Goal: Task Accomplishment & Management: Use online tool/utility

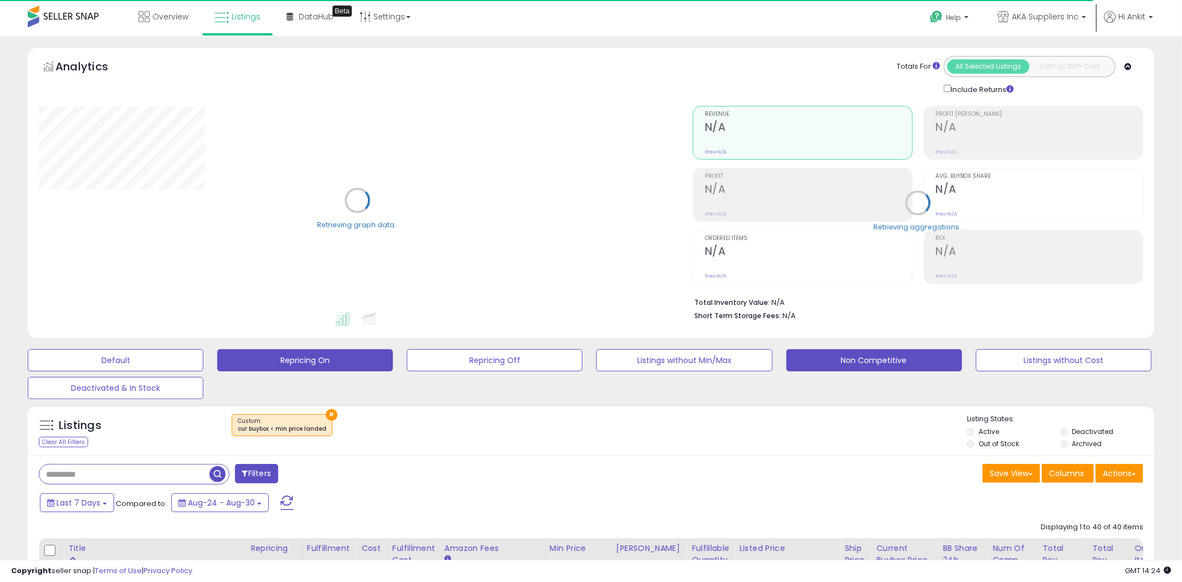
select select "**"
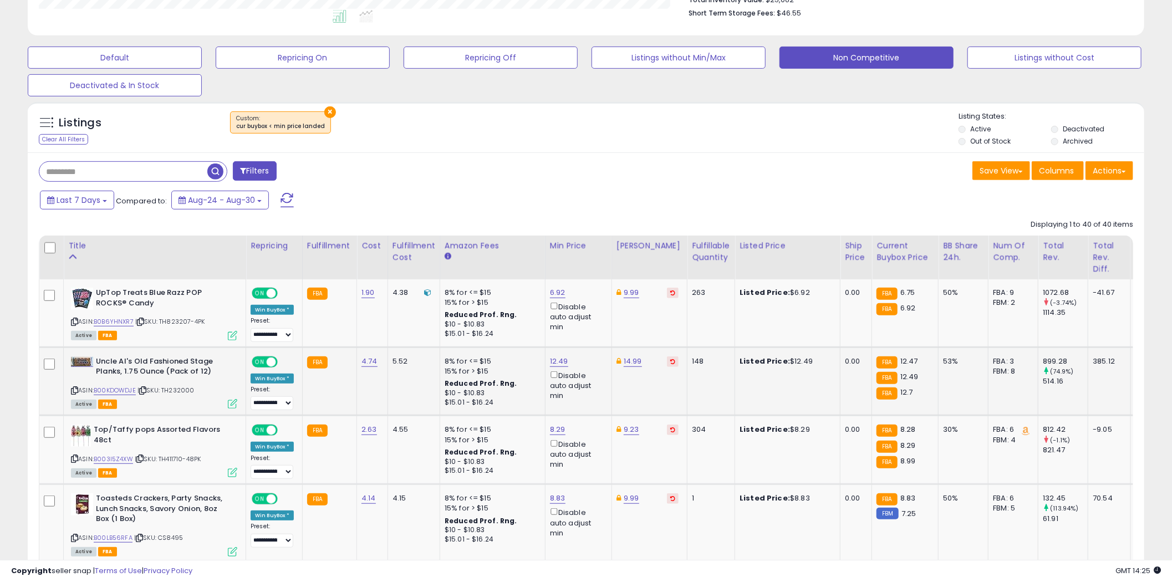
scroll to position [328, 0]
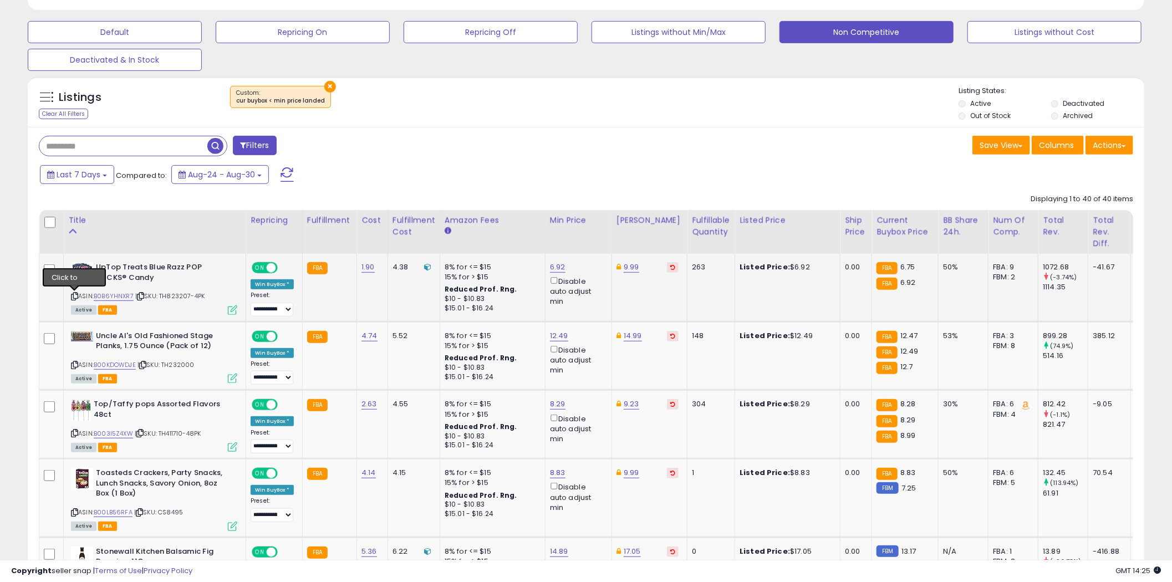
click at [74, 295] on icon at bounding box center [74, 296] width 7 height 6
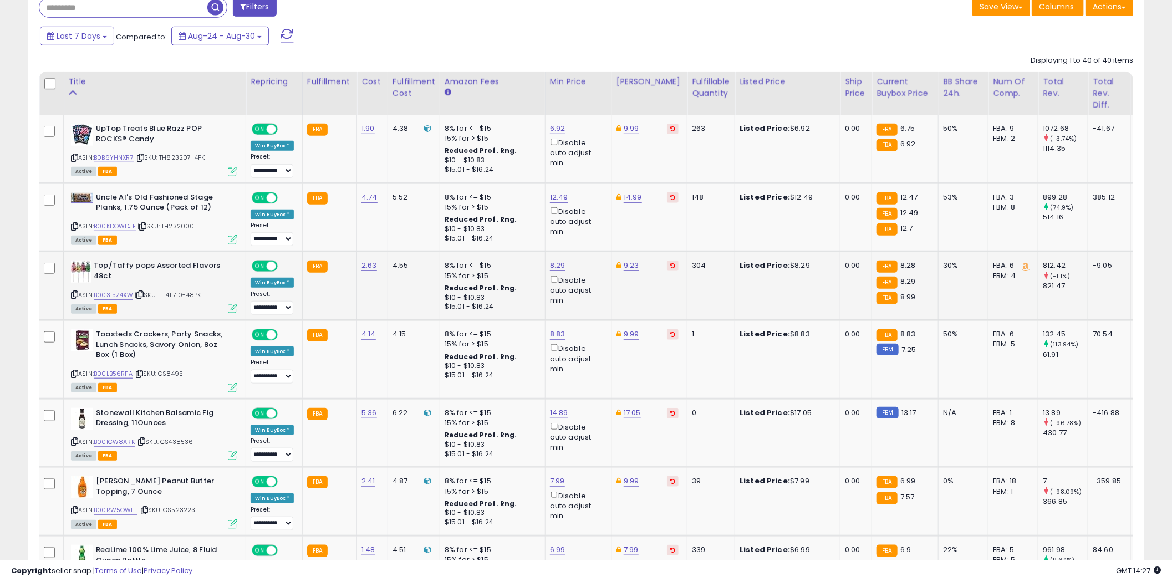
scroll to position [492, 0]
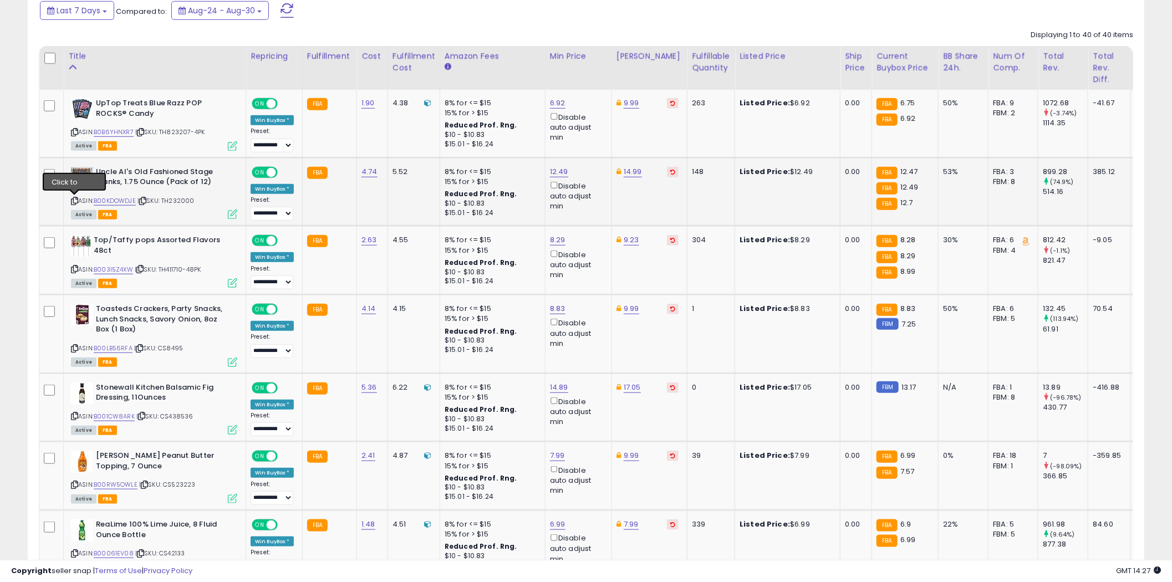
click at [74, 198] on icon at bounding box center [74, 201] width 7 height 6
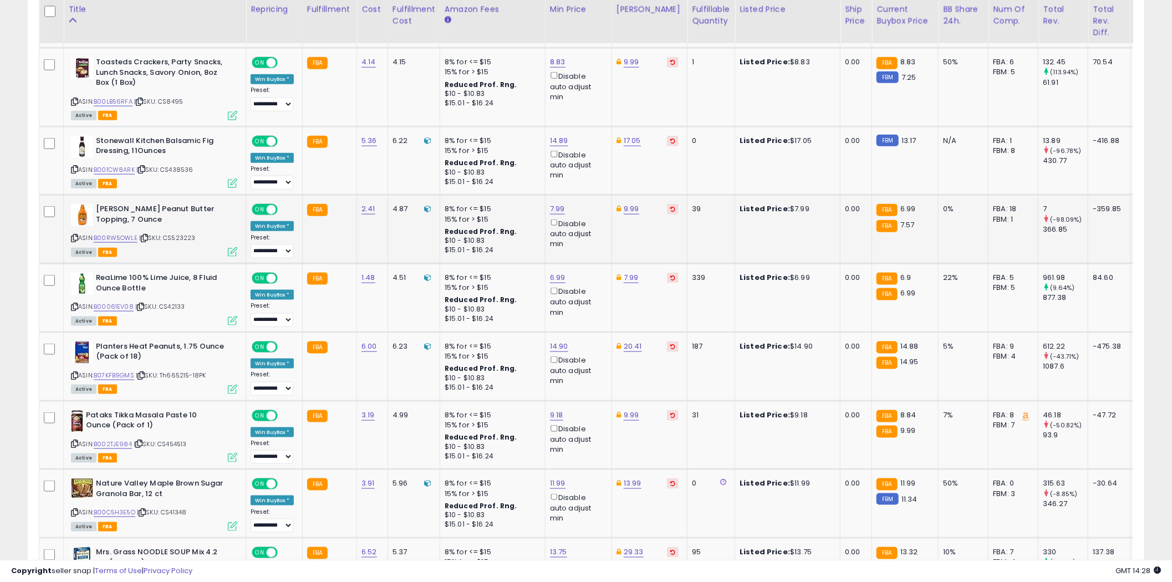
scroll to position [821, 0]
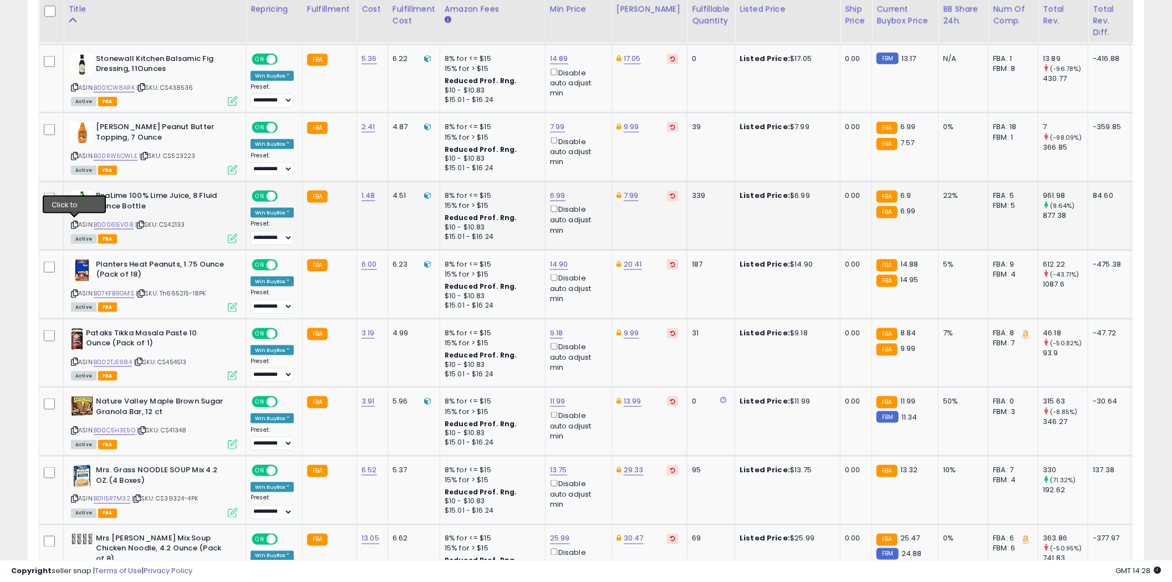
click at [74, 222] on icon at bounding box center [74, 225] width 7 height 6
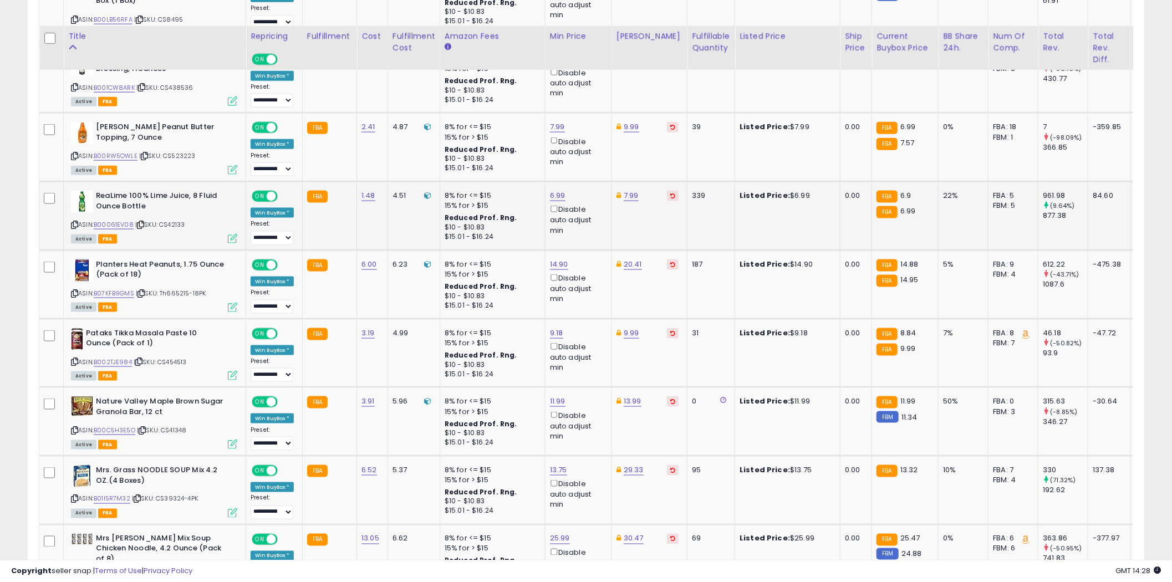
scroll to position [862, 0]
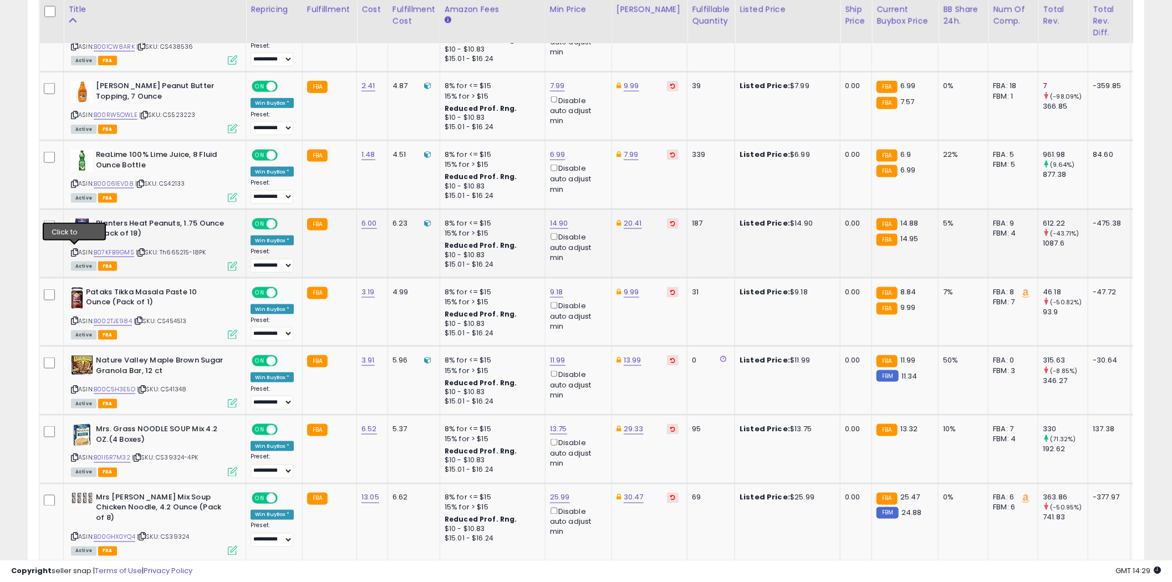
click at [76, 249] on icon at bounding box center [74, 252] width 7 height 6
click at [74, 250] on icon at bounding box center [74, 252] width 7 height 6
click at [563, 222] on link "14.90" at bounding box center [559, 223] width 18 height 11
type input "*****"
click at [591, 179] on icon "submit" at bounding box center [587, 182] width 7 height 7
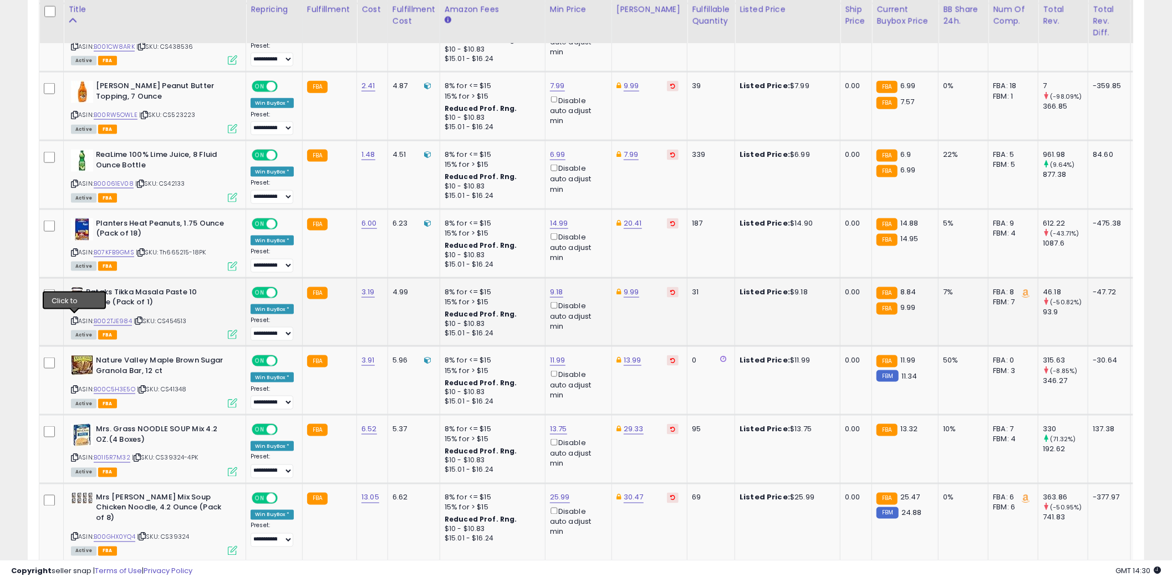
click at [76, 319] on icon at bounding box center [74, 321] width 7 height 6
click at [558, 289] on link "9.18" at bounding box center [556, 292] width 13 height 11
type input "*"
type input "****"
click at [595, 252] on button "submit" at bounding box center [585, 251] width 19 height 17
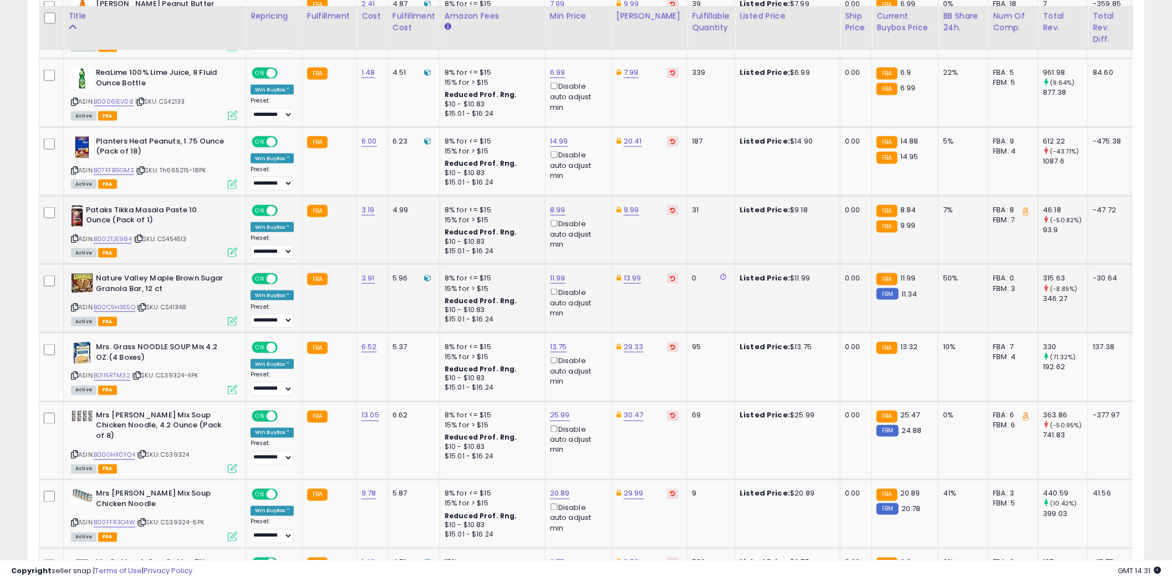
scroll to position [985, 0]
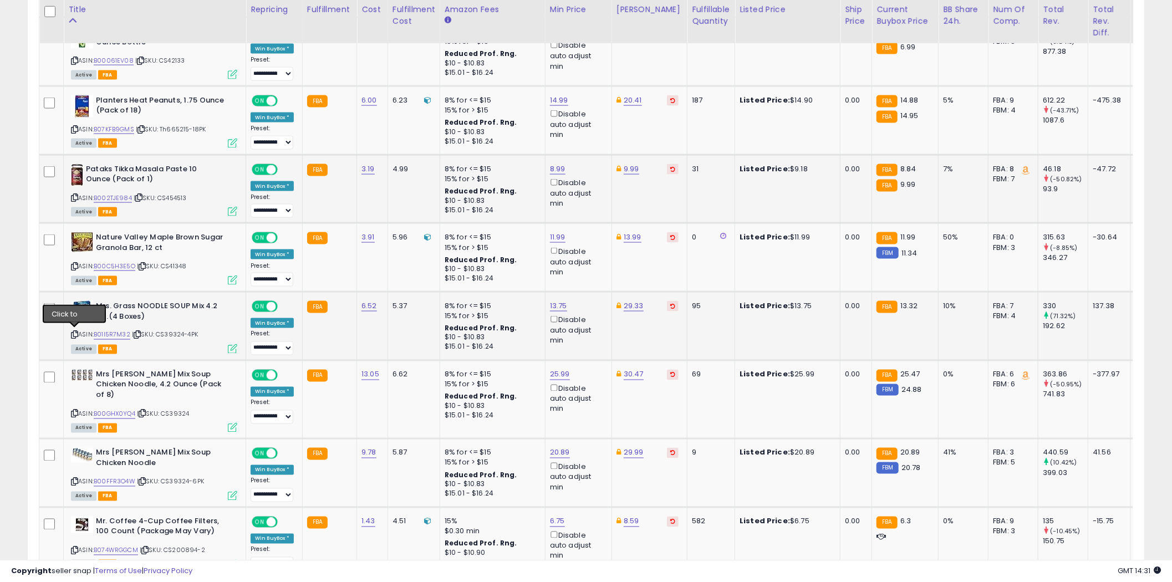
click at [75, 332] on icon at bounding box center [74, 335] width 7 height 6
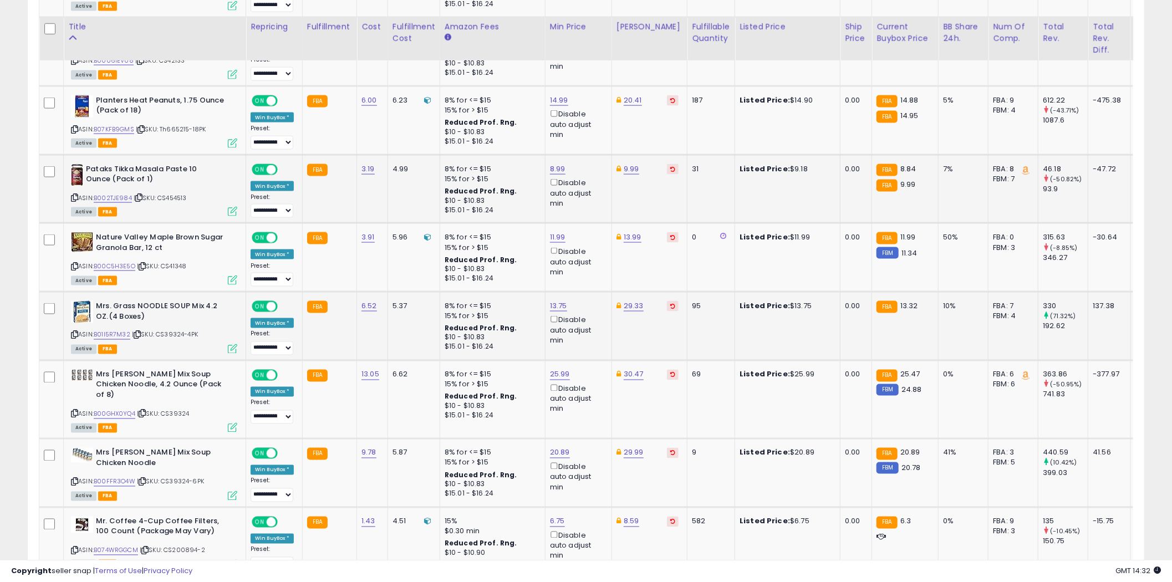
scroll to position [1067, 0]
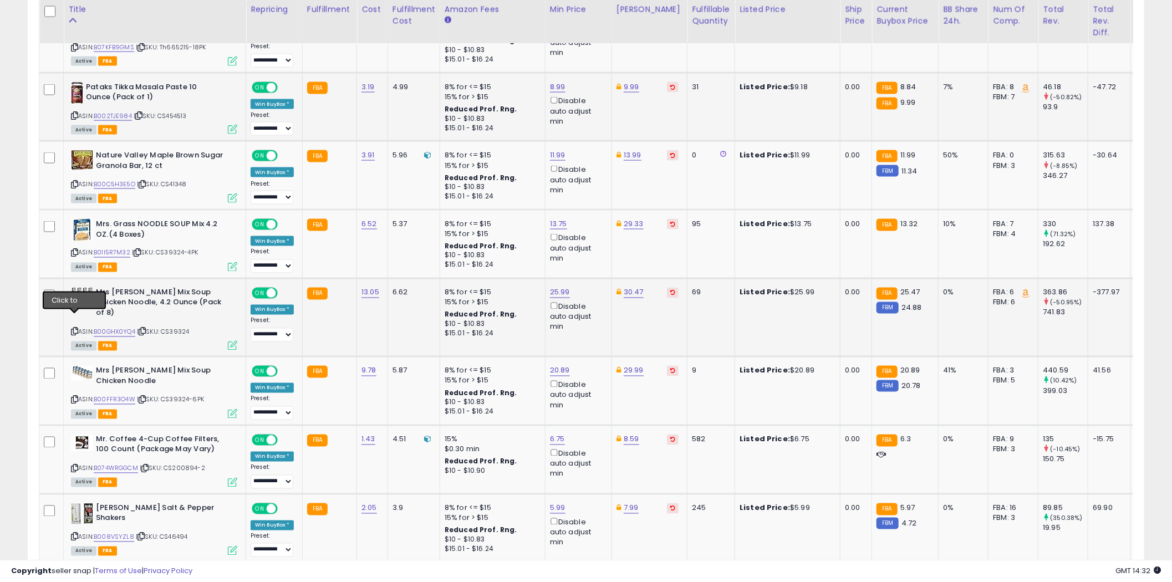
click at [75, 329] on icon at bounding box center [74, 332] width 7 height 6
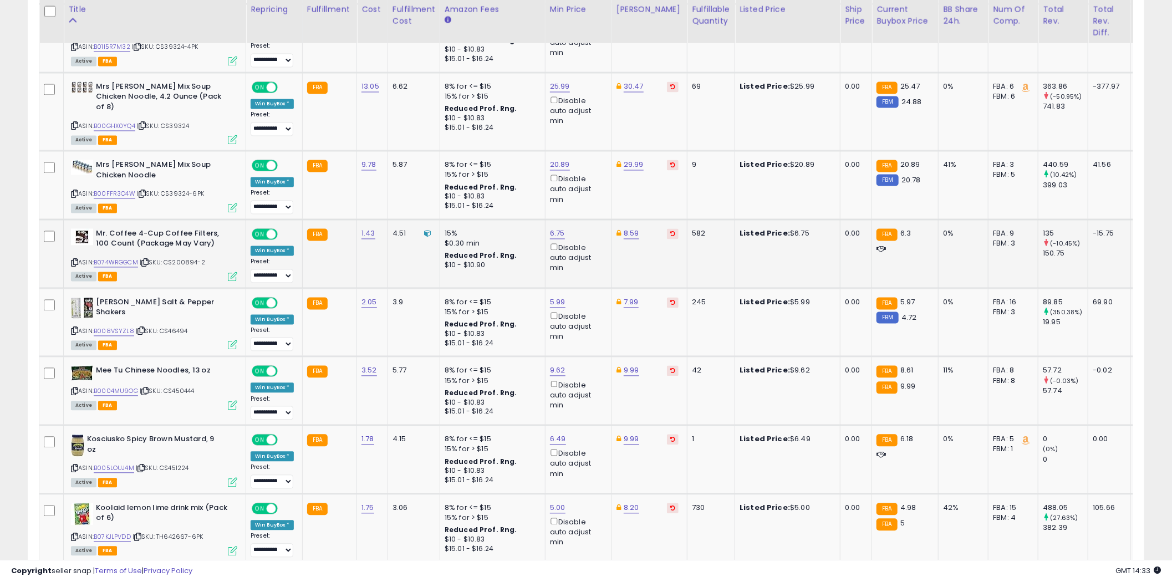
scroll to position [1314, 0]
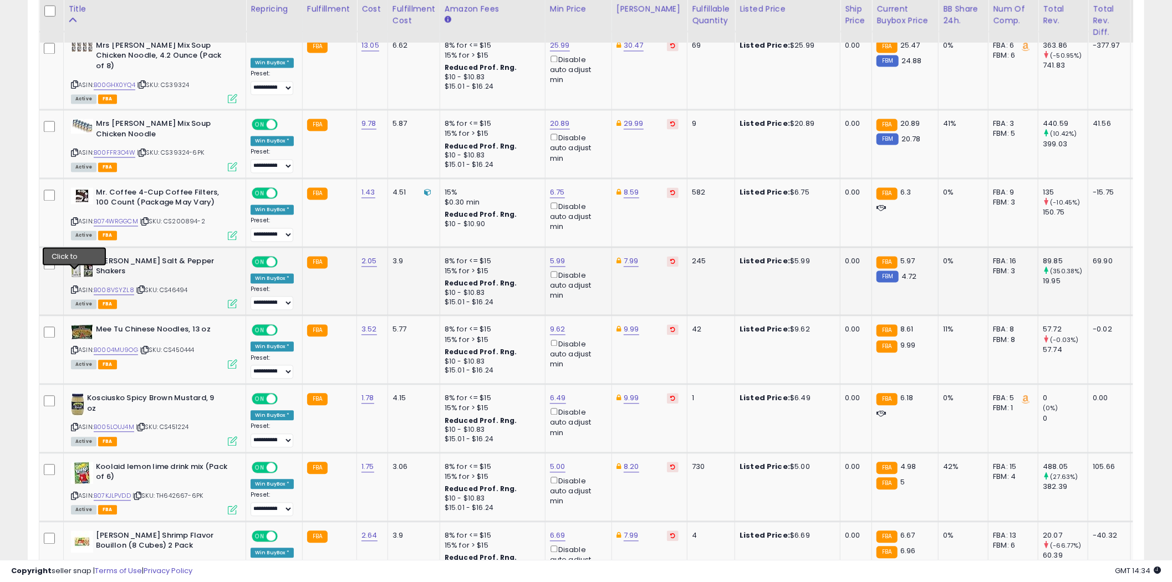
click at [75, 287] on icon at bounding box center [74, 290] width 7 height 6
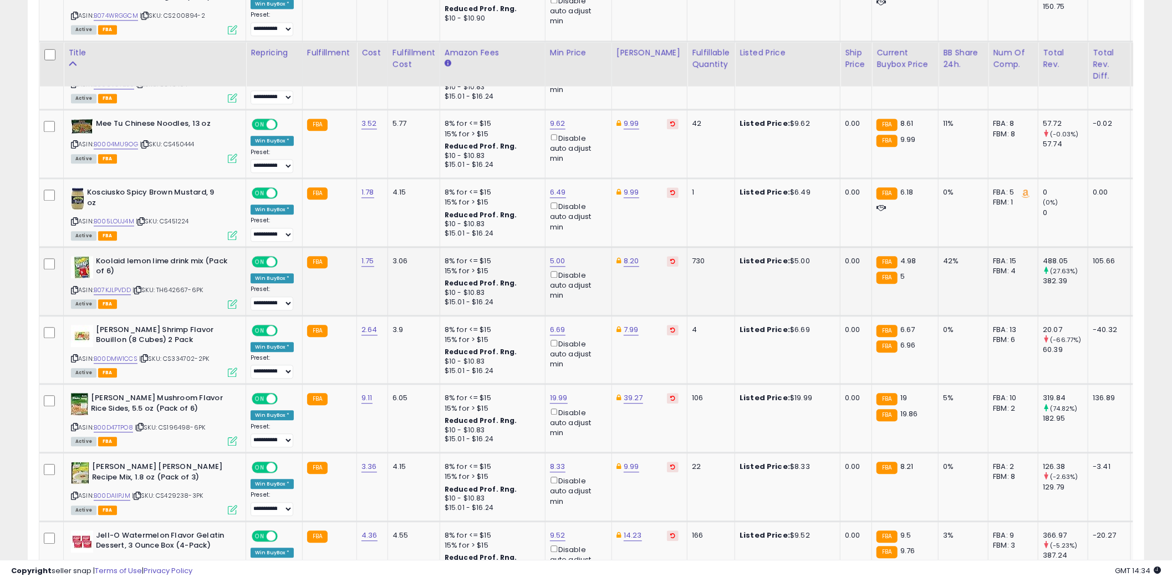
scroll to position [1601, 0]
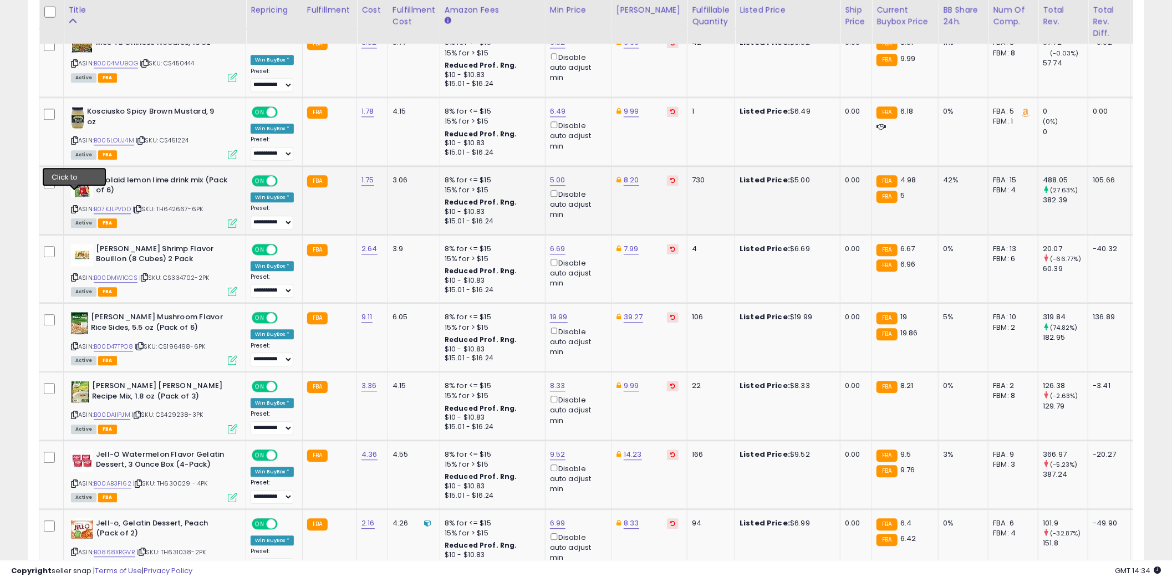
click at [75, 206] on icon at bounding box center [74, 209] width 7 height 6
click at [558, 175] on link "5.00" at bounding box center [558, 180] width 16 height 11
type input "*"
type input "****"
click at [590, 126] on icon "submit" at bounding box center [586, 127] width 7 height 7
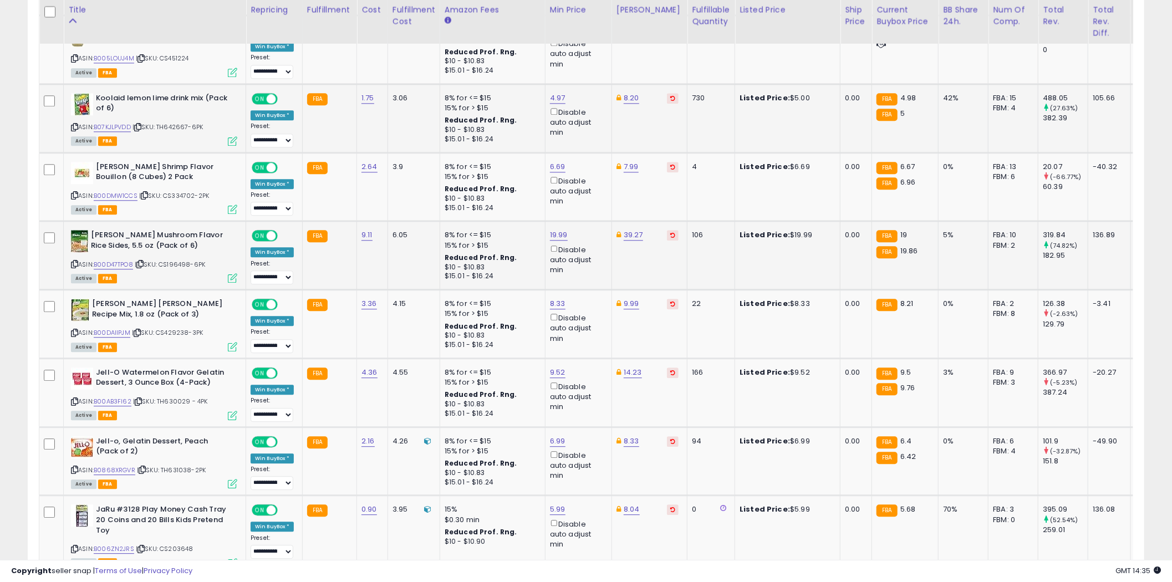
scroll to position [1725, 0]
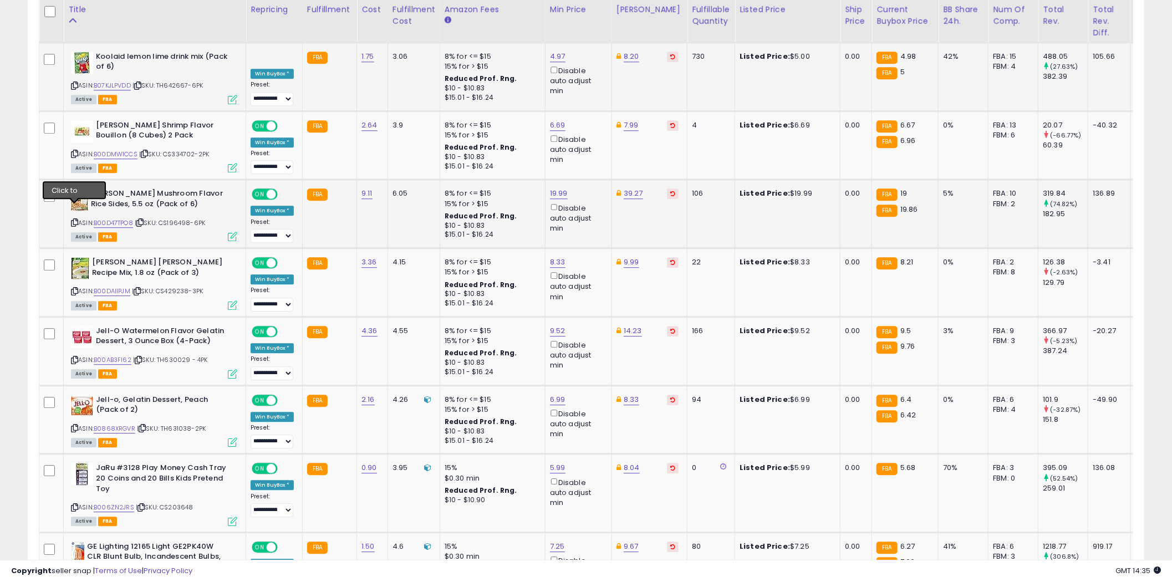
click at [73, 220] on icon at bounding box center [74, 223] width 7 height 6
click at [564, 188] on link "19.99" at bounding box center [559, 193] width 18 height 11
type input "*****"
click at [591, 142] on icon "submit" at bounding box center [587, 140] width 7 height 7
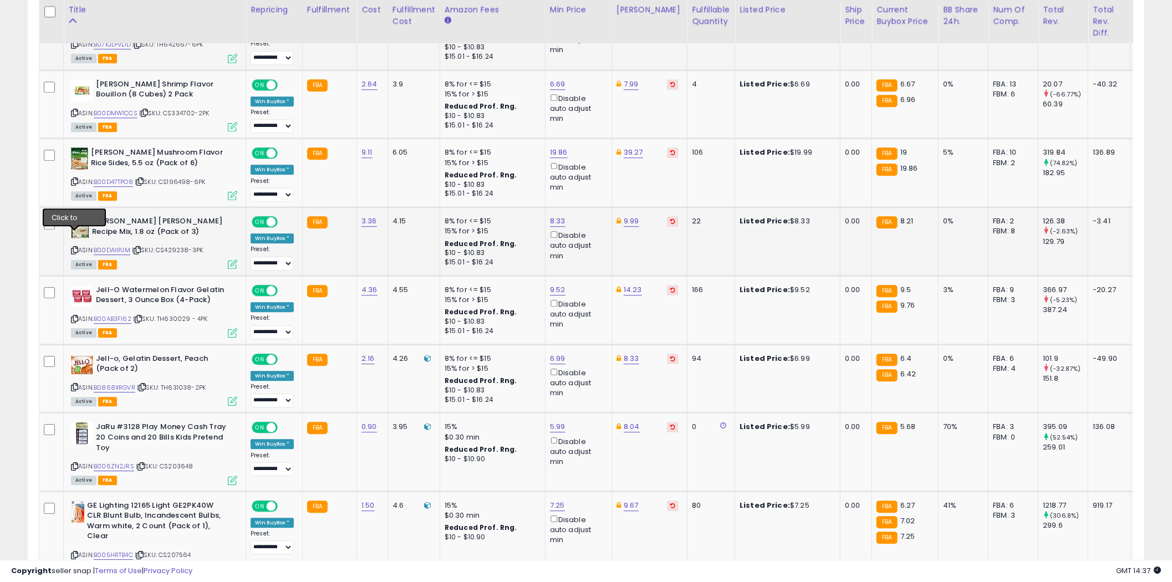
click at [74, 247] on icon at bounding box center [74, 250] width 7 height 6
click at [560, 216] on link "8.33" at bounding box center [558, 221] width 16 height 11
type input "****"
click at [596, 167] on button "submit" at bounding box center [586, 168] width 19 height 17
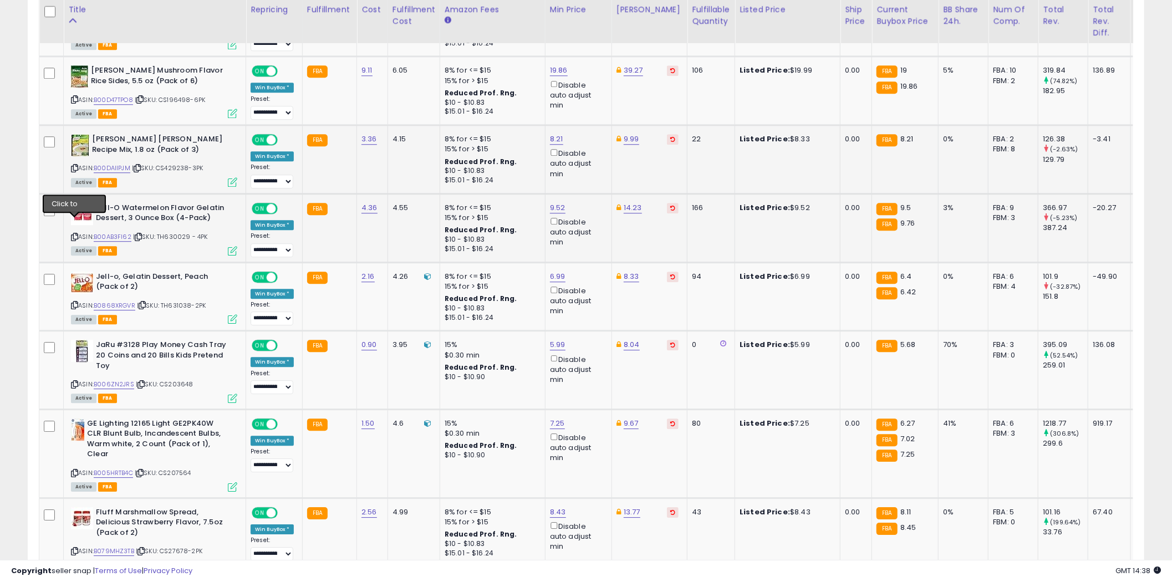
click at [74, 234] on icon at bounding box center [74, 237] width 7 height 6
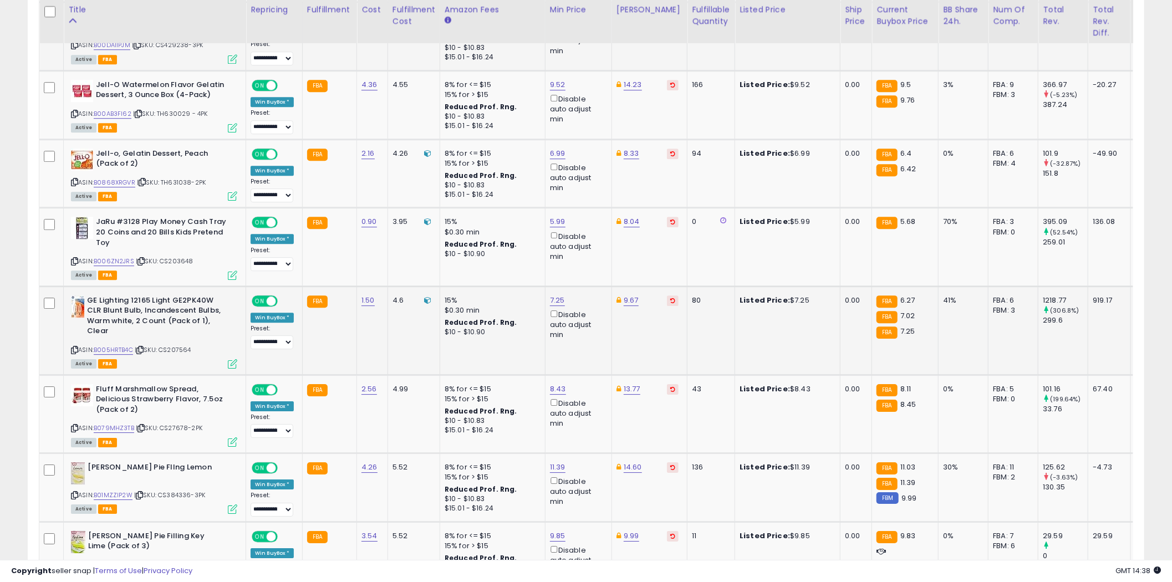
scroll to position [2012, 0]
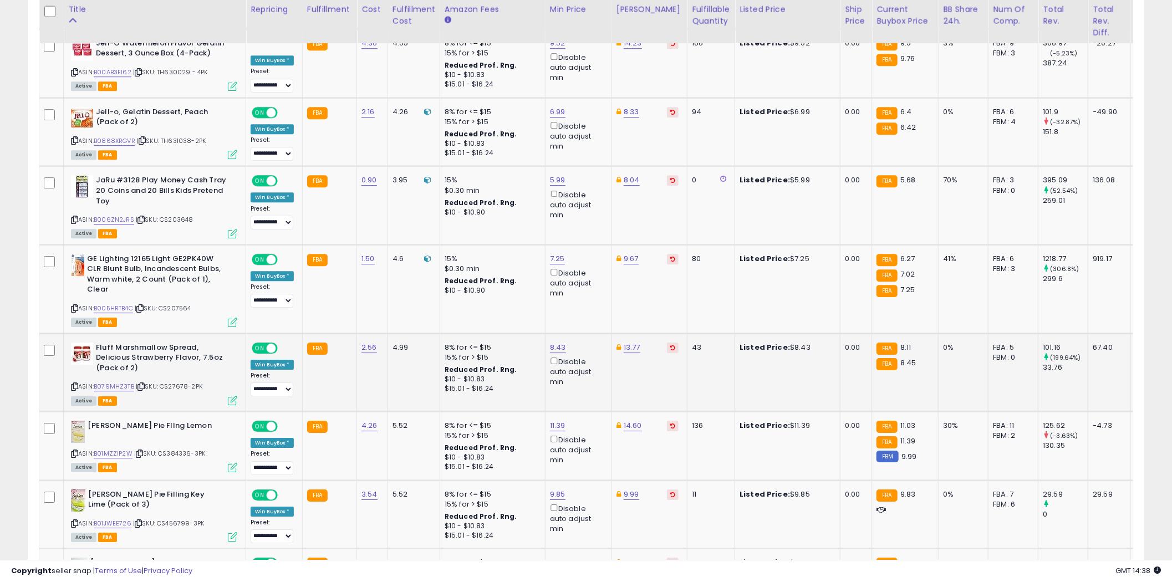
click at [75, 384] on icon at bounding box center [74, 387] width 7 height 6
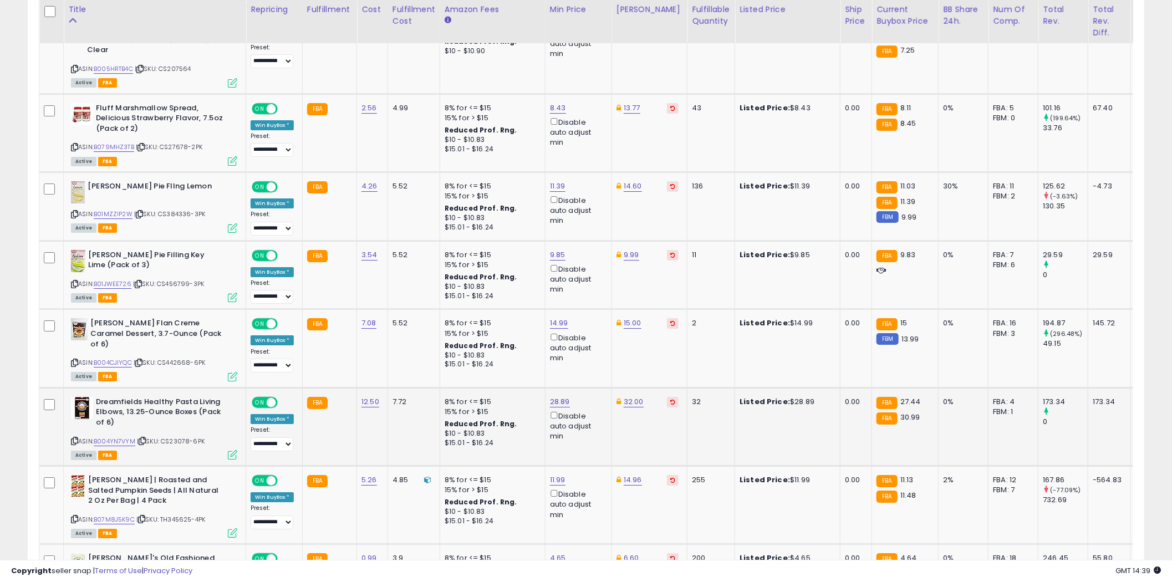
scroll to position [2259, 0]
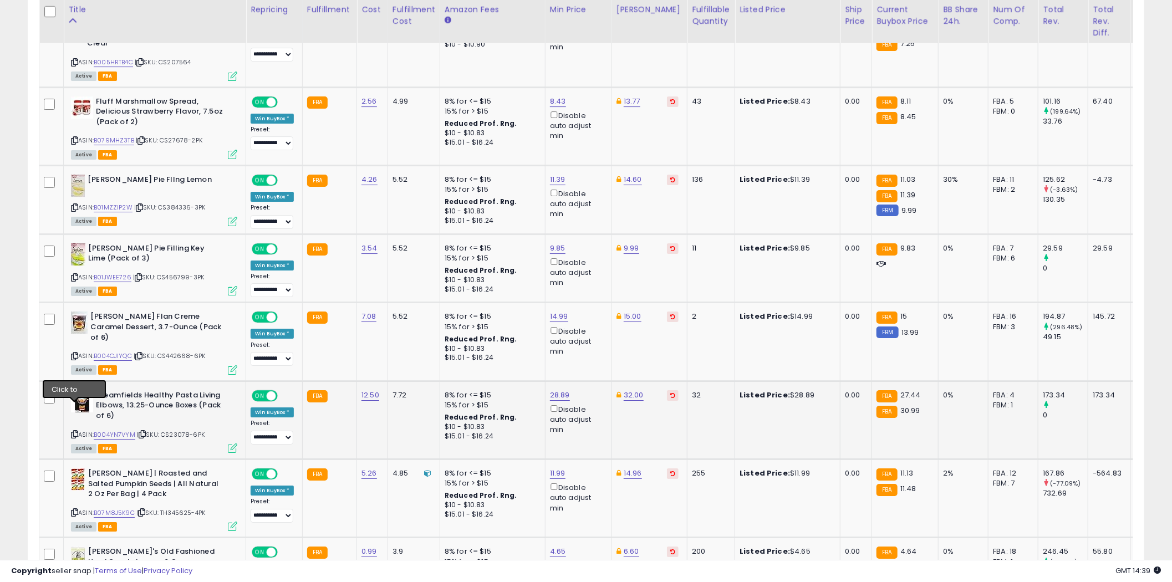
click at [76, 431] on icon at bounding box center [74, 434] width 7 height 6
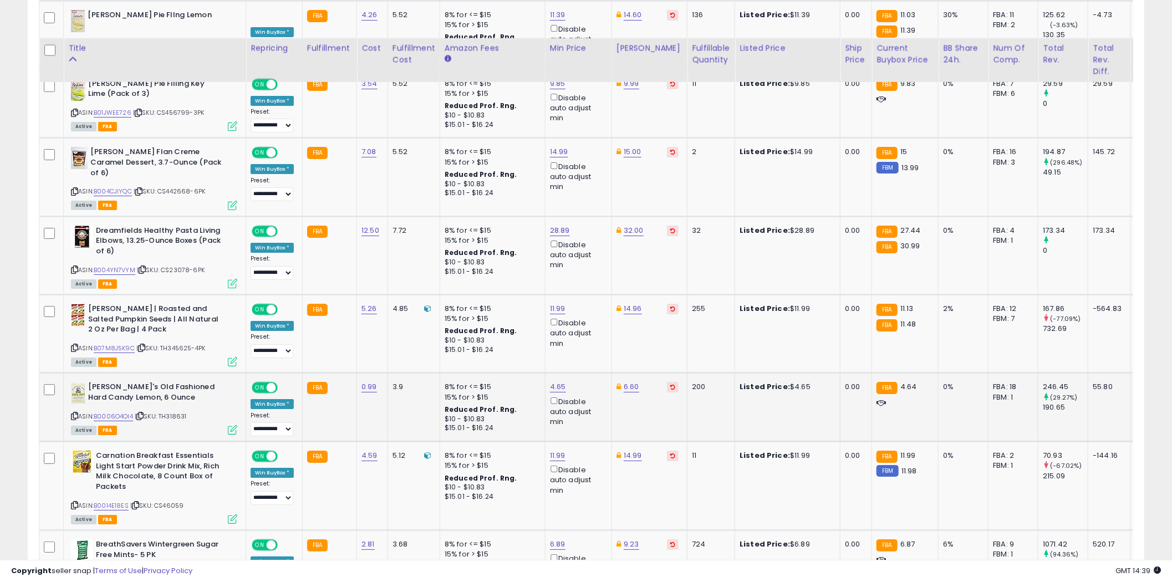
scroll to position [2464, 0]
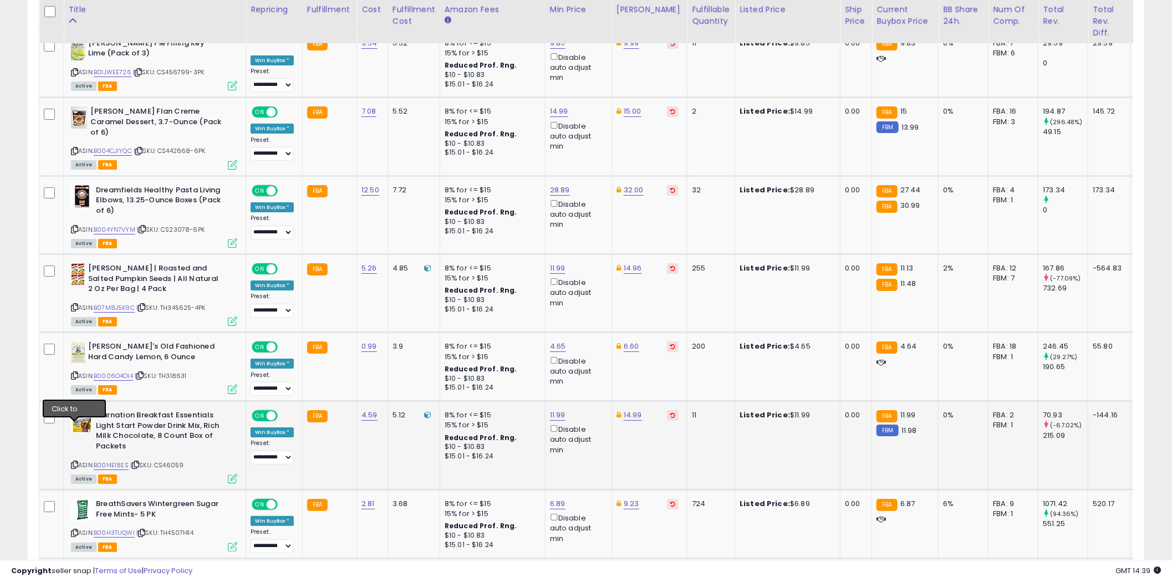
click at [74, 462] on icon at bounding box center [74, 465] width 7 height 6
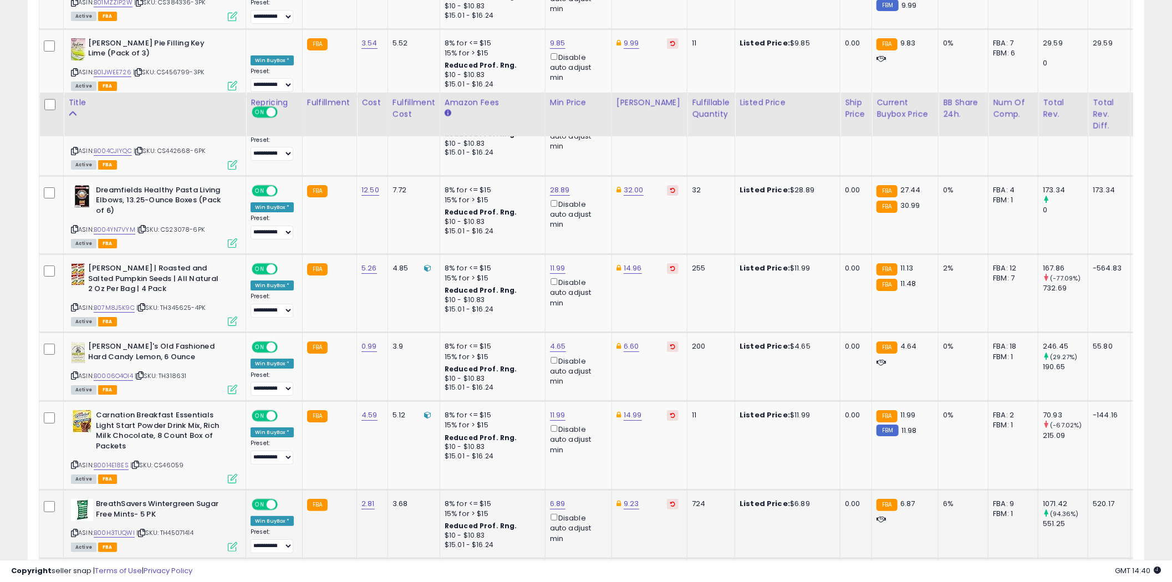
scroll to position [2587, 0]
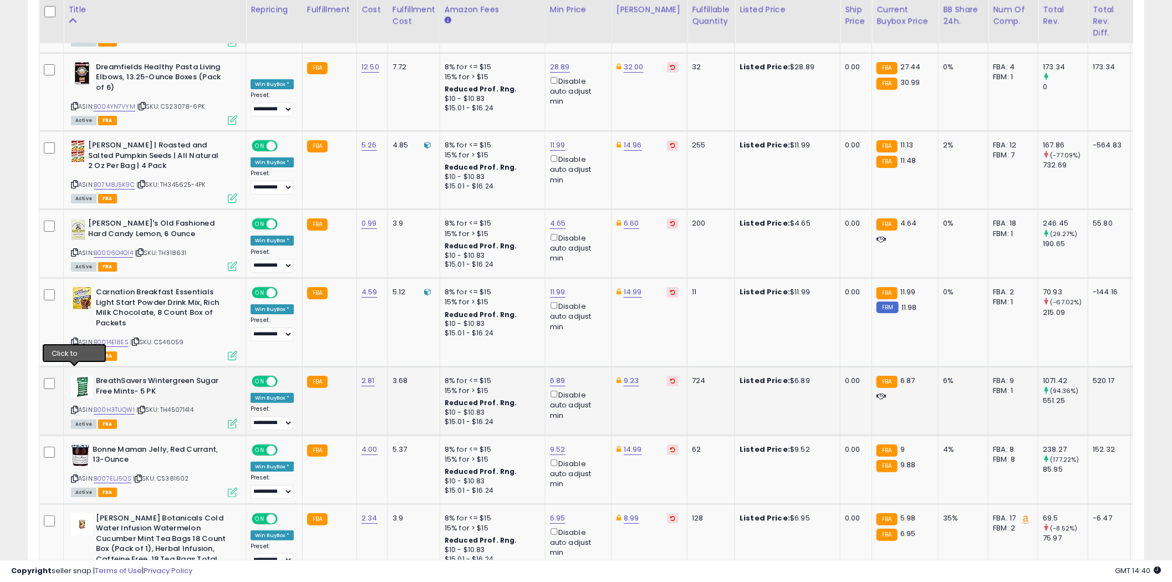
click at [75, 407] on icon at bounding box center [74, 410] width 7 height 6
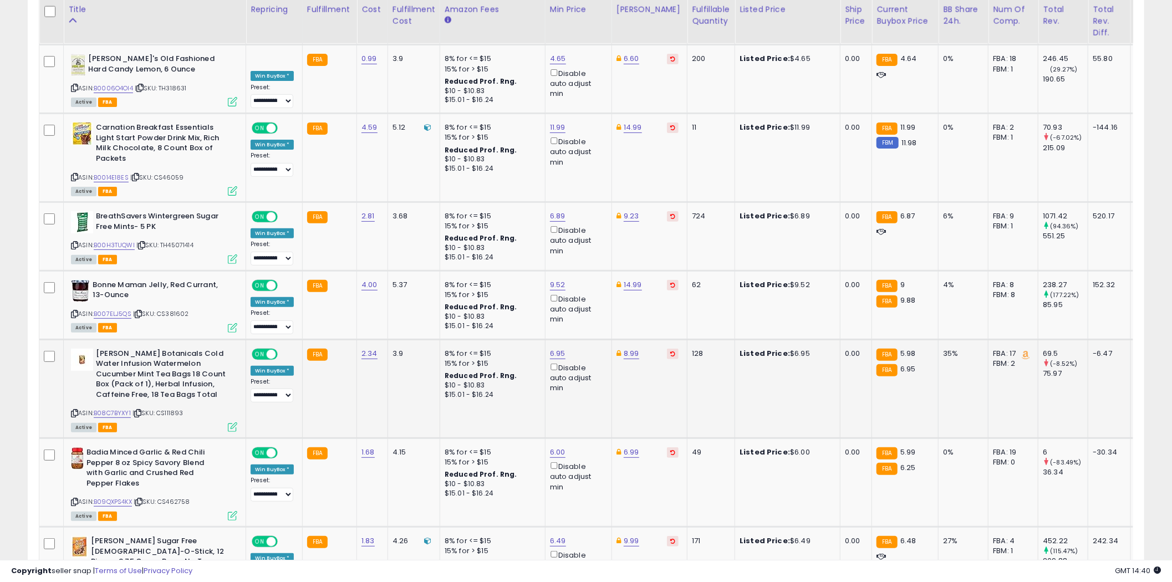
scroll to position [2792, 0]
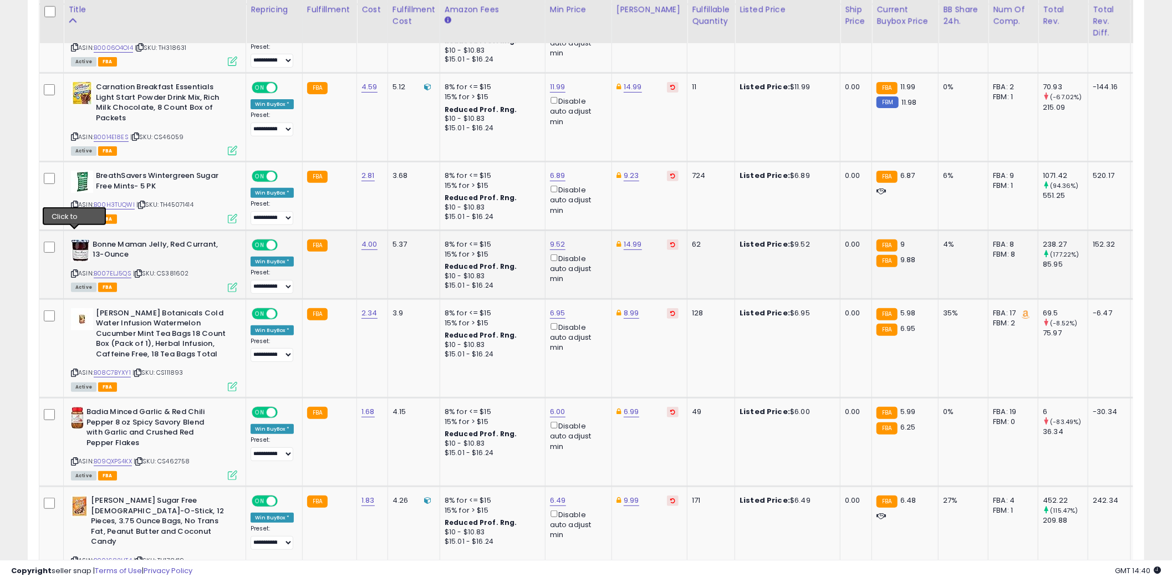
click at [75, 271] on icon at bounding box center [74, 274] width 7 height 6
click at [75, 370] on icon at bounding box center [74, 373] width 7 height 6
click at [77, 458] on icon at bounding box center [74, 461] width 7 height 6
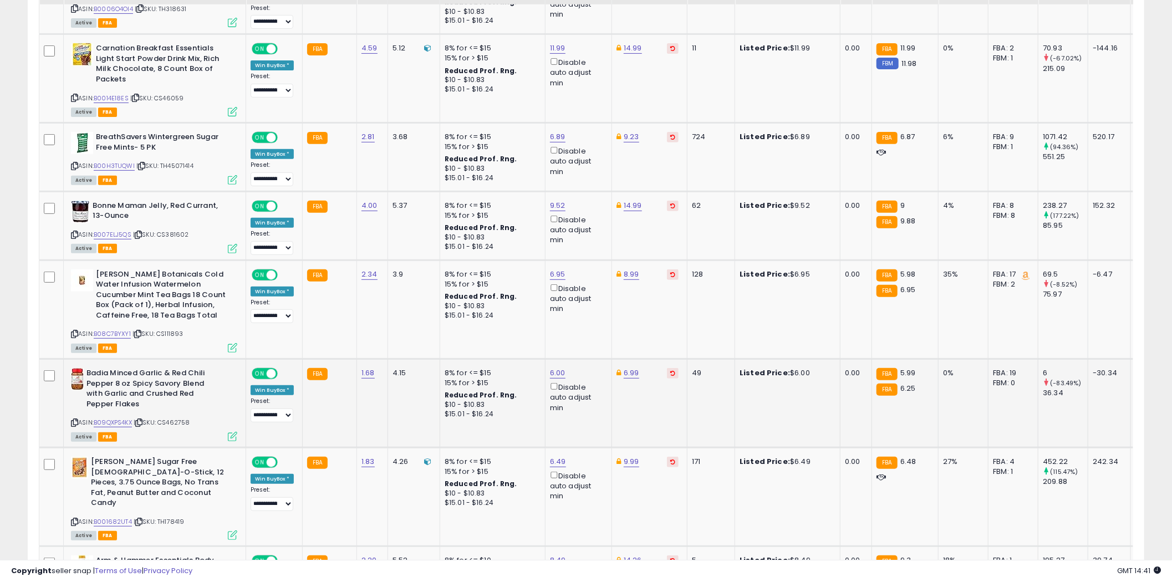
scroll to position [2915, 0]
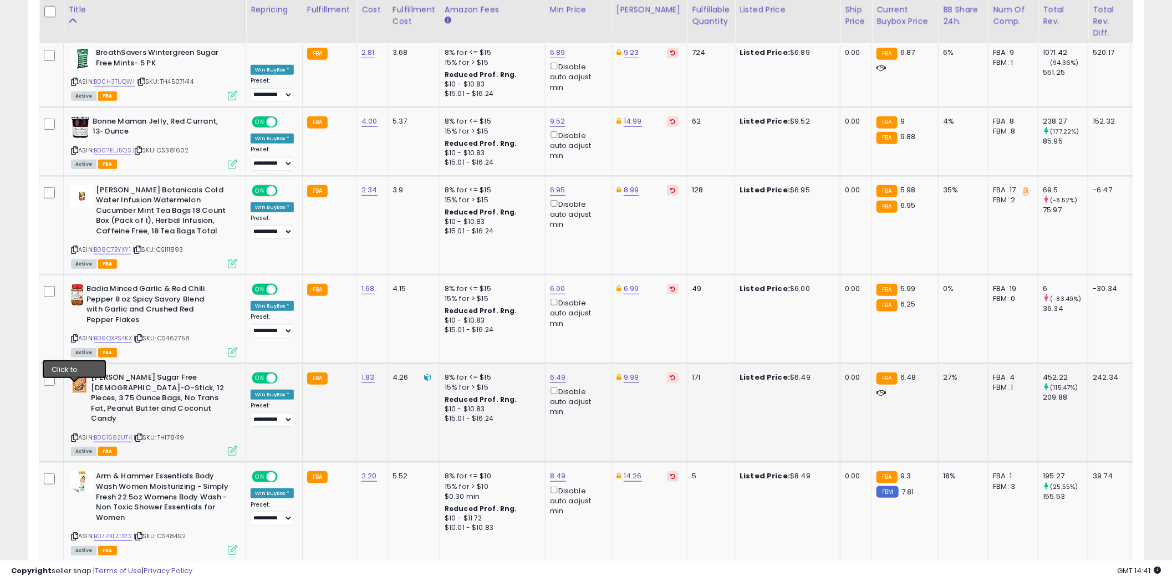
click at [75, 435] on icon at bounding box center [74, 438] width 7 height 6
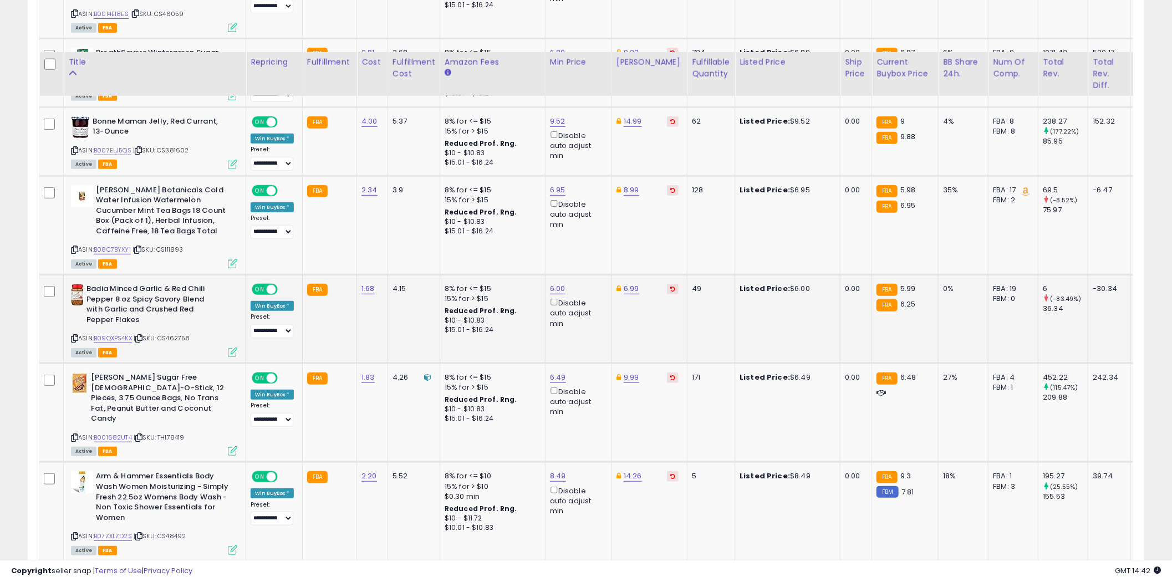
scroll to position [3009, 0]
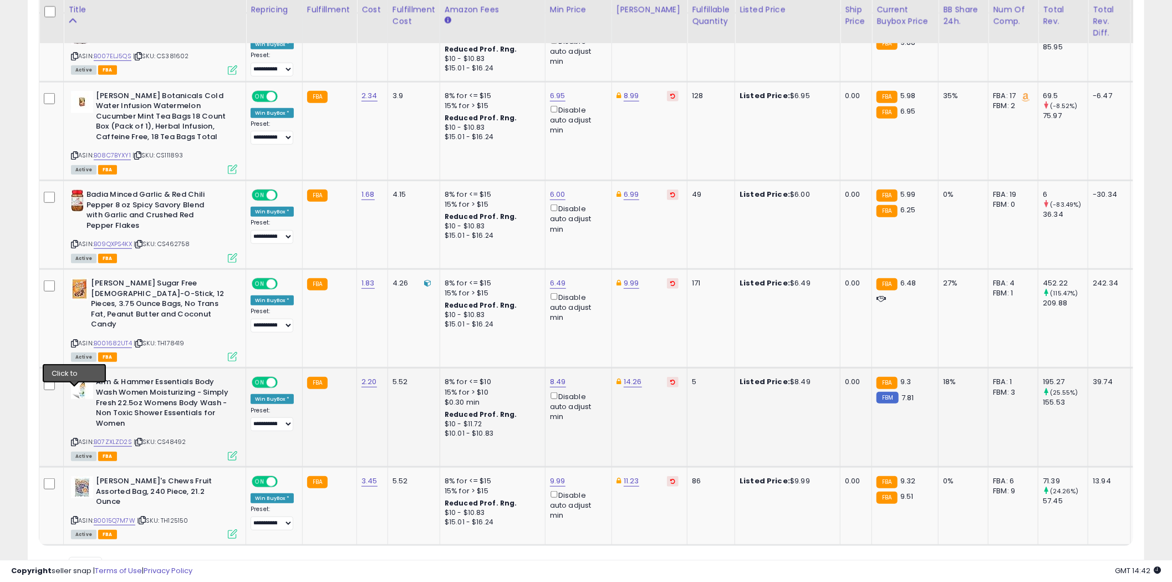
click at [74, 439] on icon at bounding box center [74, 442] width 7 height 6
click at [74, 517] on icon at bounding box center [74, 520] width 7 height 6
click at [1014, 99] on td "FBA: 17 Low FBA: 5.98 Low FBA Back Ordered: 8.32 Low FBM: 5.98 Low SFP: n/a FBM…" at bounding box center [1013, 130] width 50 height 99
